Goal: Entertainment & Leisure: Consume media (video, audio)

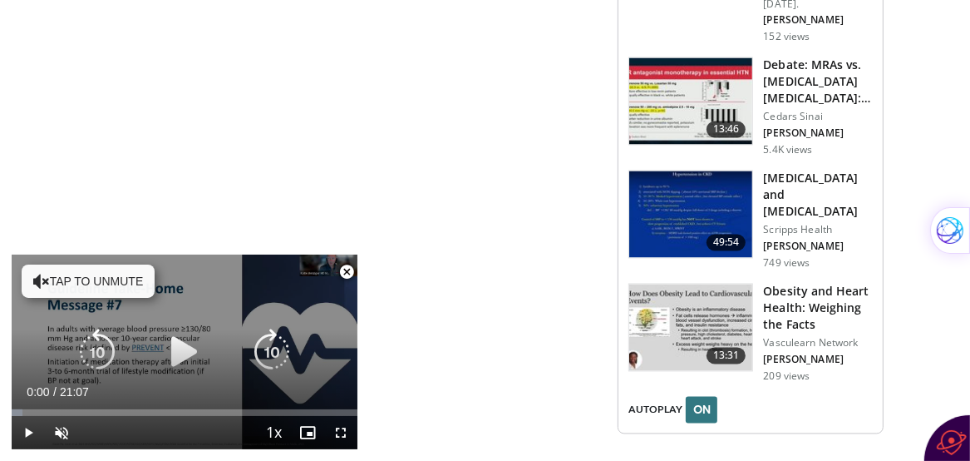
scroll to position [2328, 0]
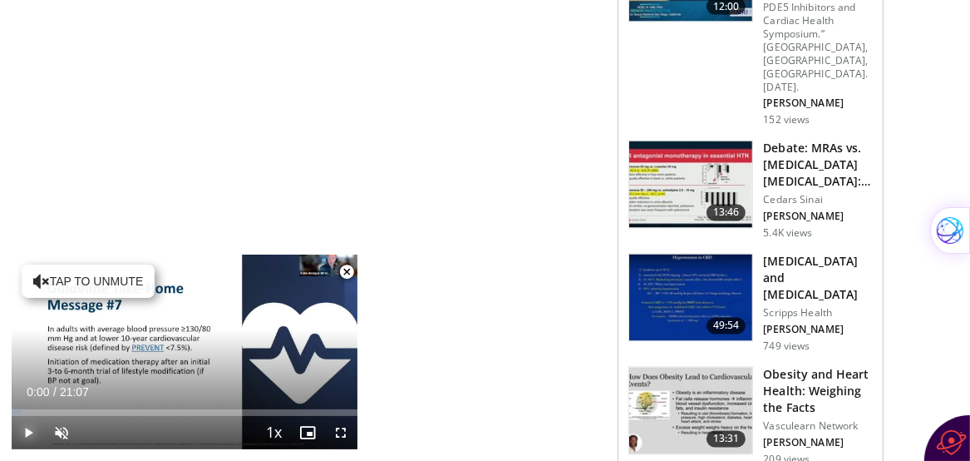
click at [23, 437] on span "Video Player" at bounding box center [28, 432] width 33 height 33
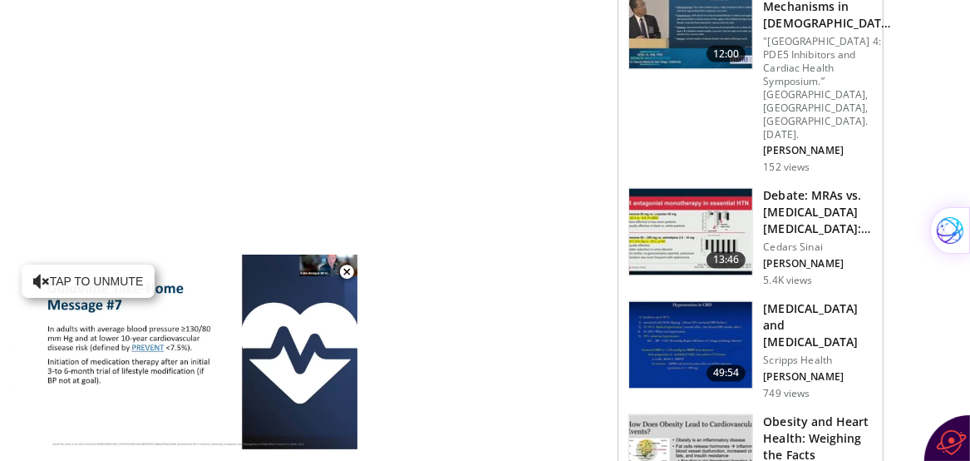
scroll to position [2252, 0]
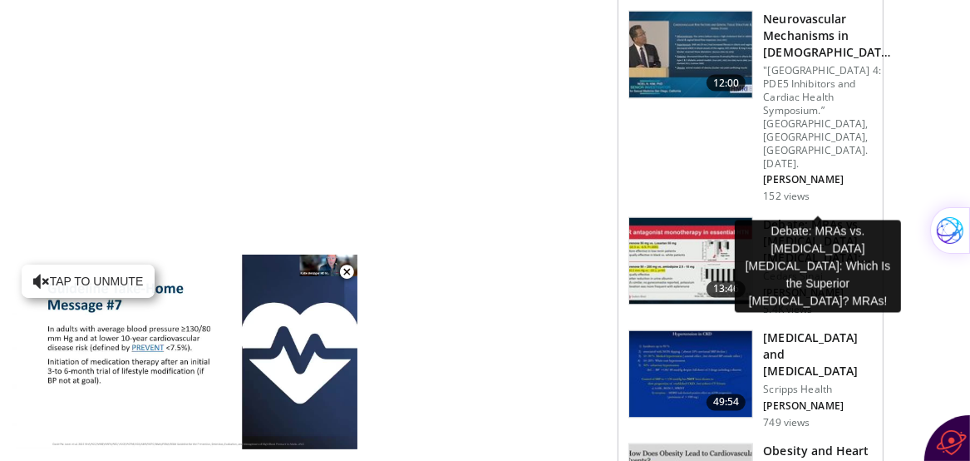
click at [775, 217] on h3 "Debate: MRAs vs. Thiazide Diuretics: Which Is the Superior Antihyper…" at bounding box center [818, 242] width 110 height 50
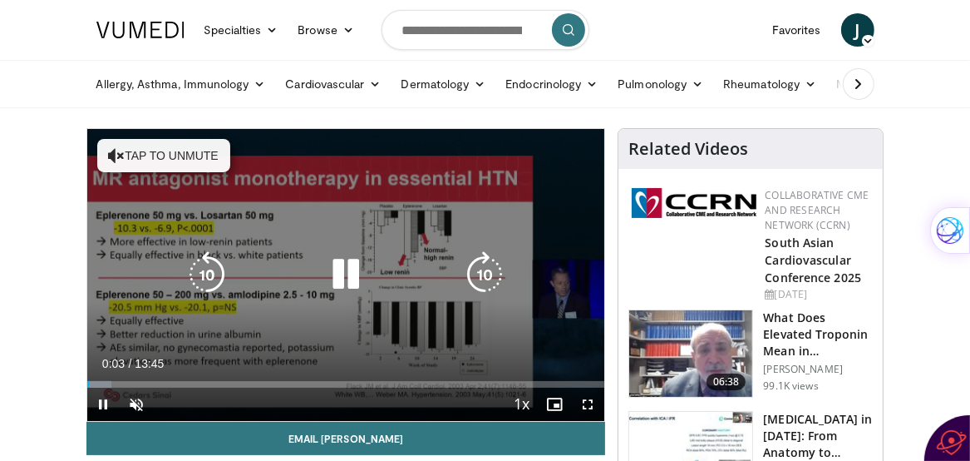
click at [346, 284] on icon "Video Player" at bounding box center [346, 274] width 47 height 47
click at [170, 154] on button "Tap to unmute" at bounding box center [163, 155] width 133 height 33
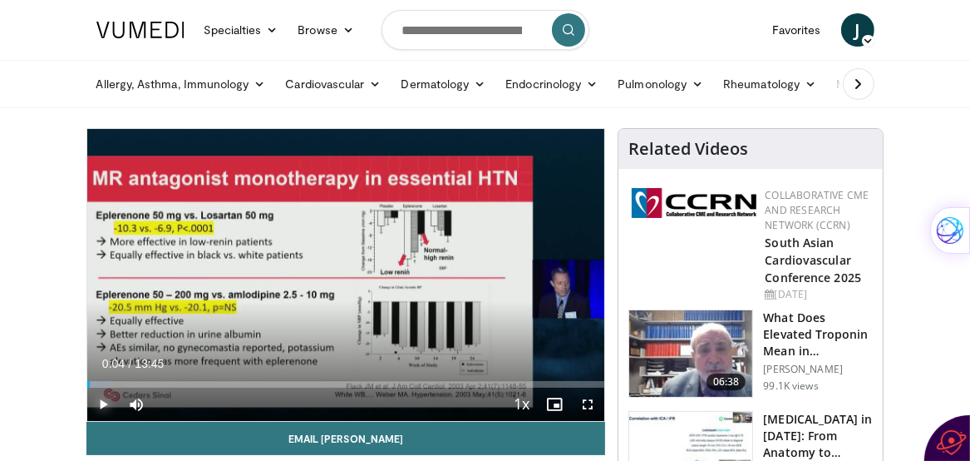
click at [103, 400] on span "Video Player" at bounding box center [103, 403] width 33 height 33
click at [102, 403] on span "Video Player" at bounding box center [103, 403] width 33 height 33
click at [99, 406] on span "Video Player" at bounding box center [103, 403] width 33 height 33
